Goal: Complete application form

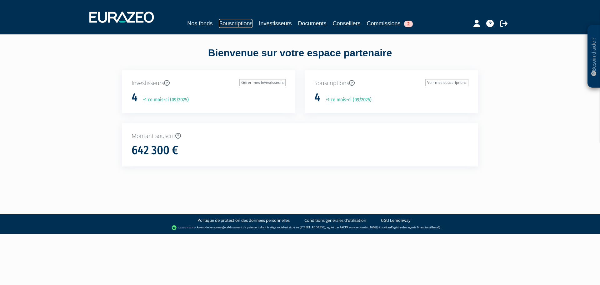
click at [241, 22] on link "Souscriptions" at bounding box center [236, 23] width 34 height 9
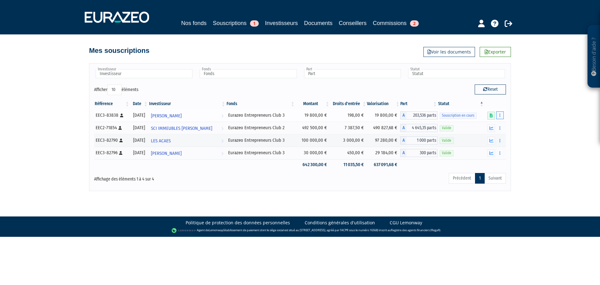
click at [500, 115] on icon "button" at bounding box center [500, 115] width 1 height 4
click at [486, 139] on link "Compléter" at bounding box center [482, 138] width 41 height 10
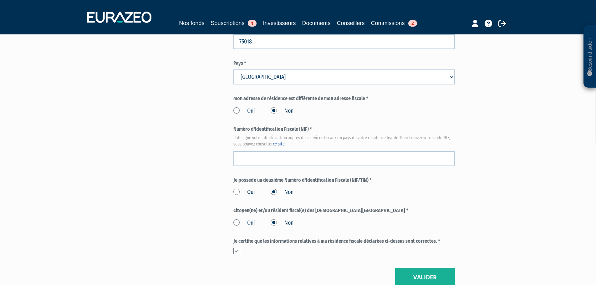
scroll to position [670, 0]
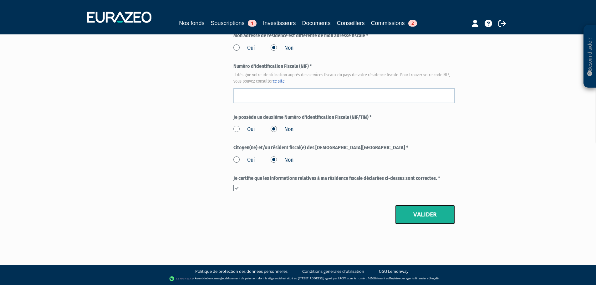
click at [401, 214] on button "Valider" at bounding box center [425, 214] width 60 height 19
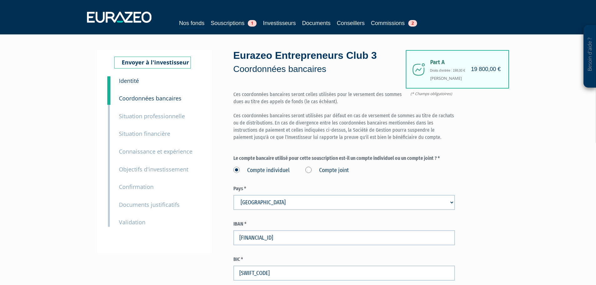
scroll to position [31, 0]
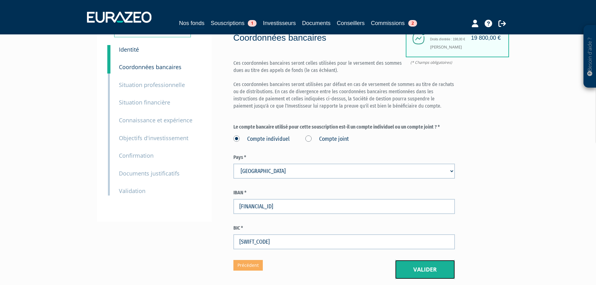
click at [413, 266] on button "Valider" at bounding box center [425, 269] width 60 height 19
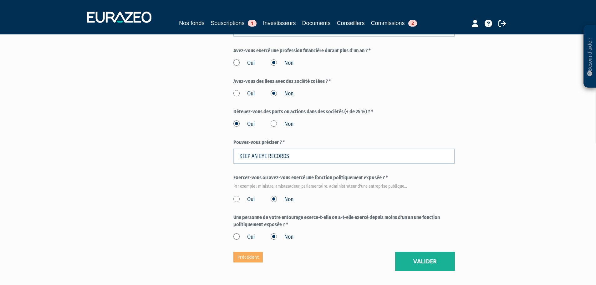
scroll to position [344, 0]
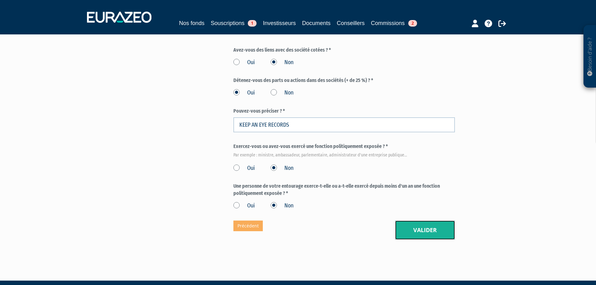
click at [438, 229] on button "Valider" at bounding box center [425, 229] width 60 height 19
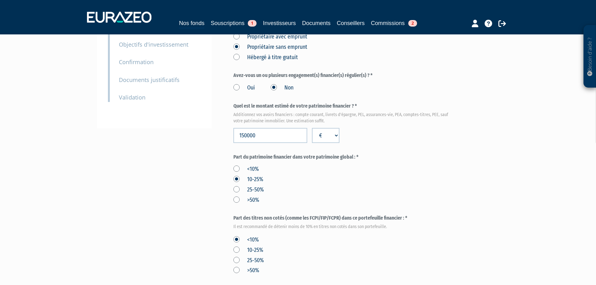
scroll to position [125, 0]
click at [247, 134] on input "150000" at bounding box center [270, 135] width 74 height 15
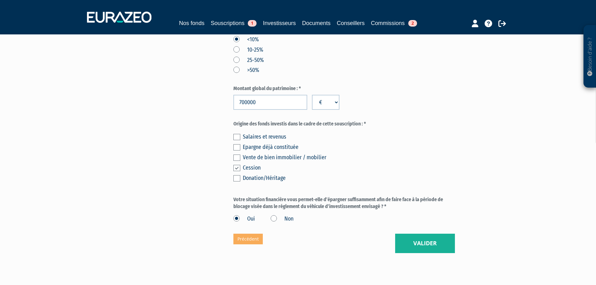
scroll to position [344, 0]
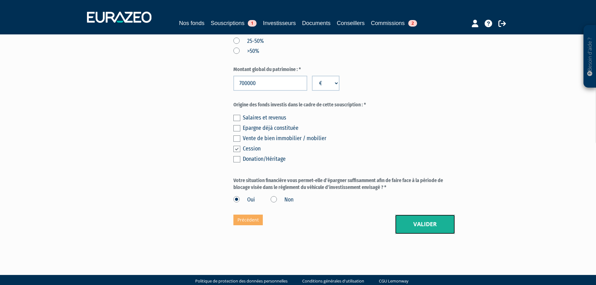
click at [433, 223] on button "Valider" at bounding box center [425, 223] width 60 height 19
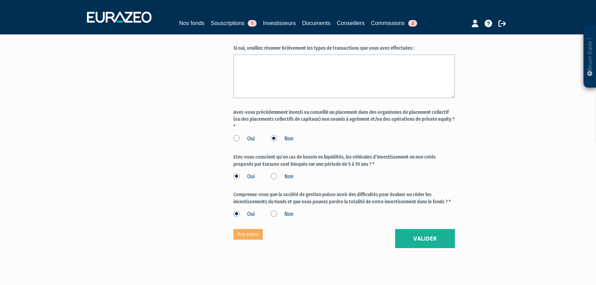
scroll to position [500, 0]
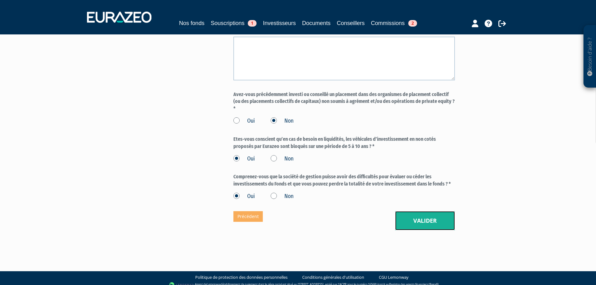
click at [411, 227] on button "Valider" at bounding box center [425, 220] width 60 height 19
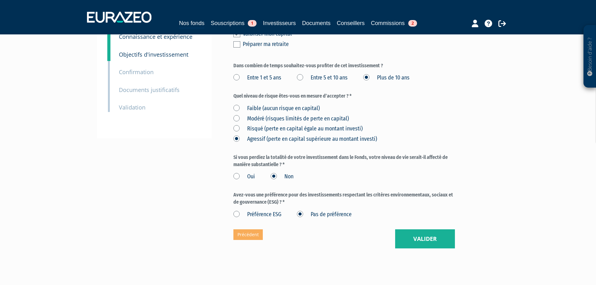
scroll to position [139, 0]
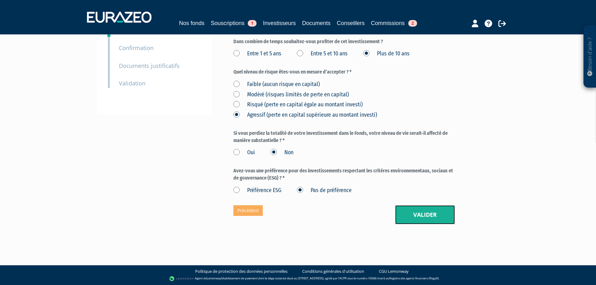
click at [401, 209] on button "Valider" at bounding box center [425, 214] width 60 height 19
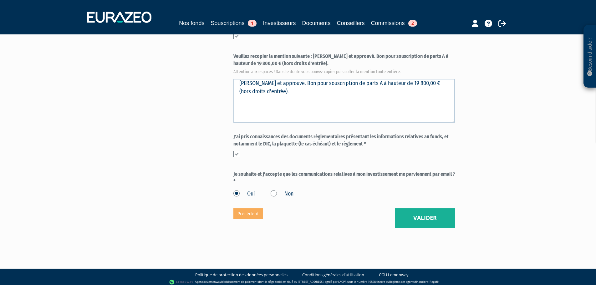
scroll to position [235, 0]
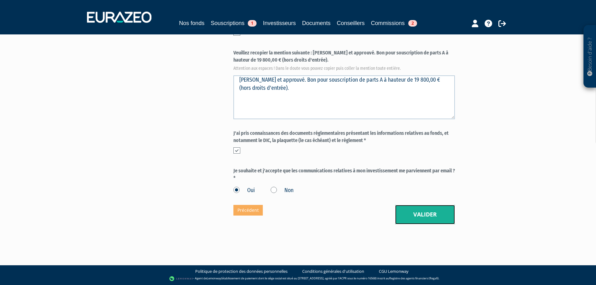
click at [427, 211] on button "Valider" at bounding box center [425, 214] width 60 height 19
